Goal: Information Seeking & Learning: Find specific fact

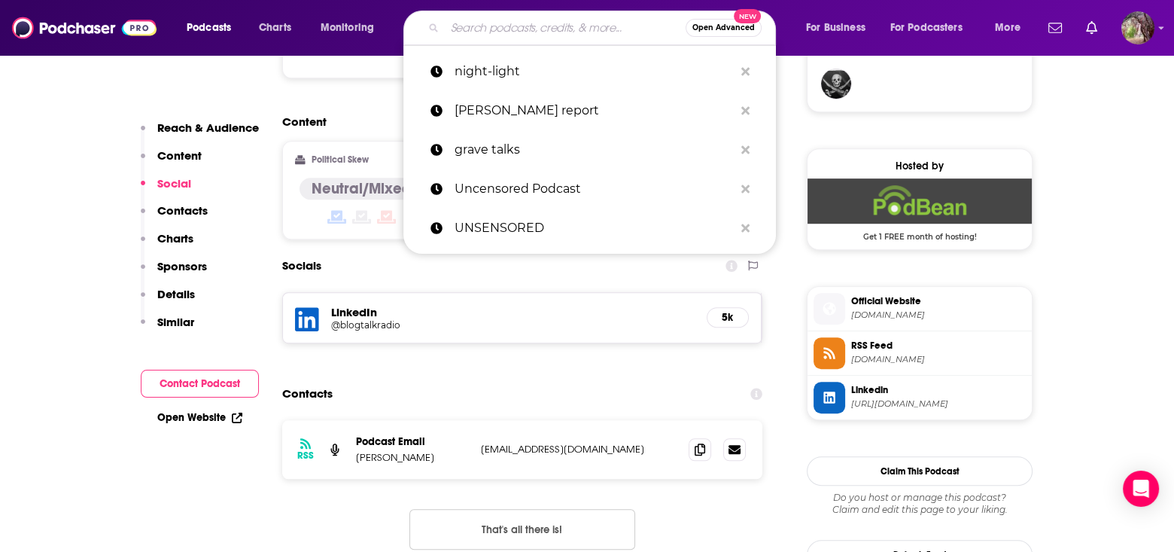
click at [523, 28] on input "Search podcasts, credits, & more..." at bounding box center [565, 28] width 241 height 24
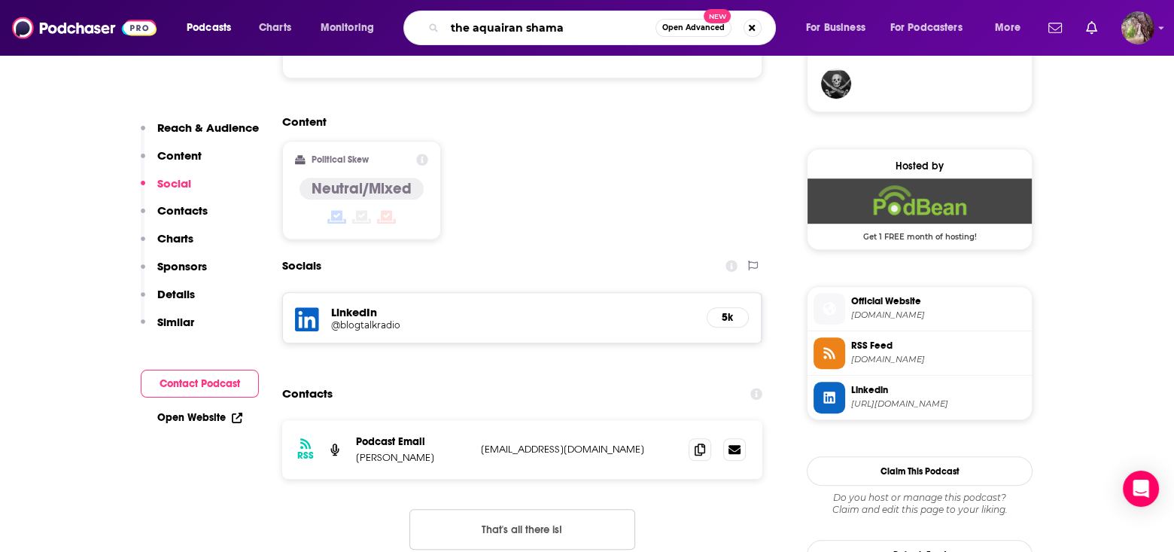
type input "the aquairan shaman"
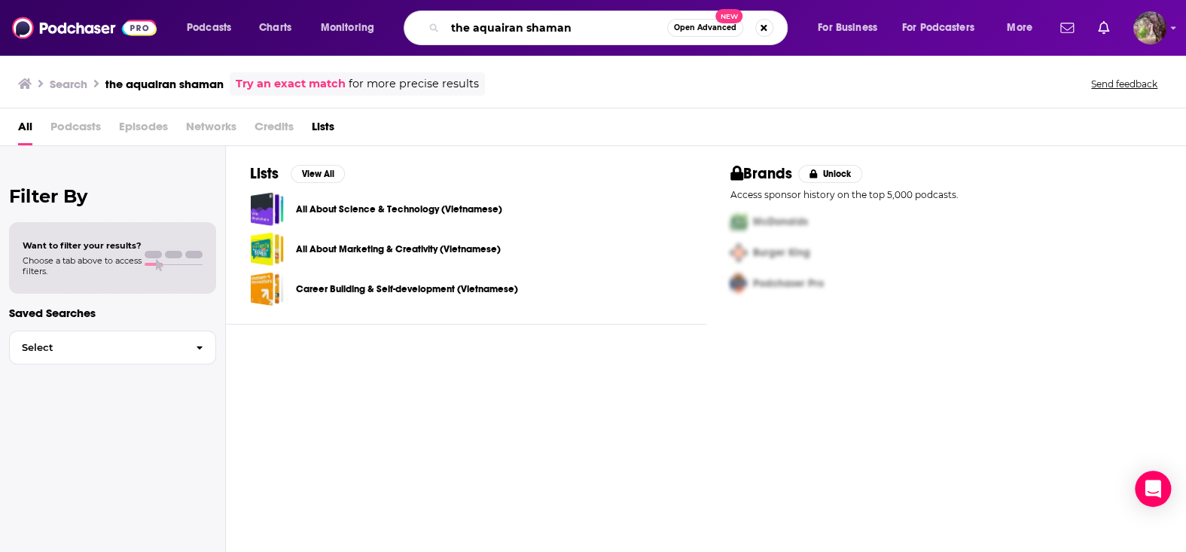
drag, startPoint x: 521, startPoint y: 29, endPoint x: 490, endPoint y: 32, distance: 30.9
click at [490, 32] on input "the aquairan shaman" at bounding box center [556, 28] width 222 height 24
click at [594, 31] on input "the aquarian shaman" at bounding box center [556, 28] width 222 height 24
type input "the aquarian shaman"
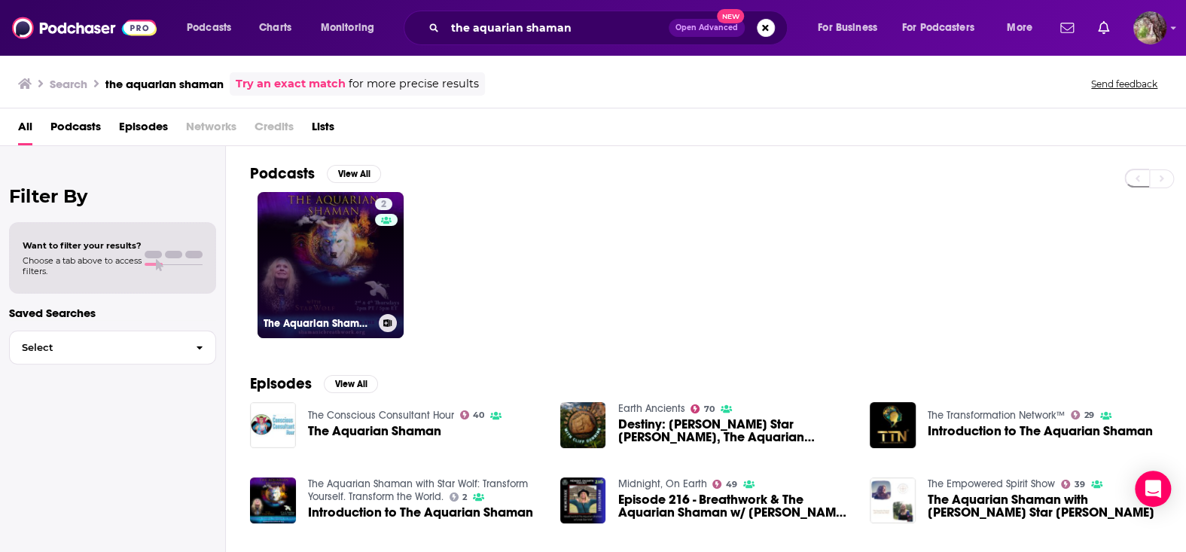
click at [388, 260] on div "2" at bounding box center [386, 256] width 23 height 116
